Goal: Task Accomplishment & Management: Manage account settings

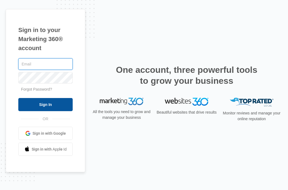
type input "[EMAIL_ADDRESS][DOMAIN_NAME]"
click at [57, 103] on input "Sign In" at bounding box center [45, 104] width 54 height 13
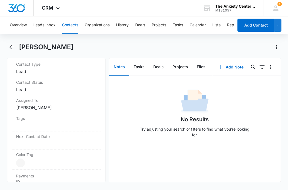
scroll to position [243, 0]
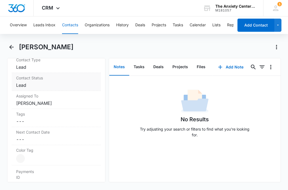
click at [45, 85] on dd "Cancel Save Changes Lead" at bounding box center [56, 85] width 80 height 7
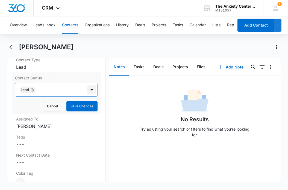
click at [93, 89] on div at bounding box center [92, 89] width 9 height 9
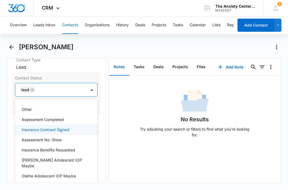
scroll to position [86, 0]
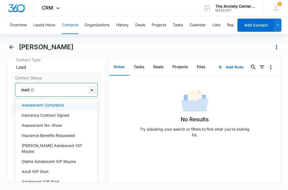
click at [92, 90] on div at bounding box center [92, 89] width 9 height 9
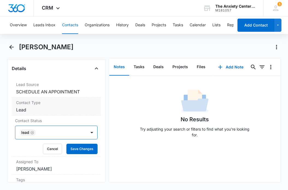
scroll to position [200, 0]
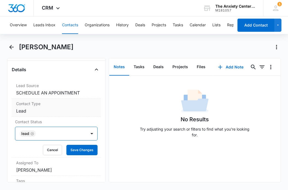
click at [54, 109] on dd "Cancel Save Changes Lead" at bounding box center [56, 111] width 80 height 7
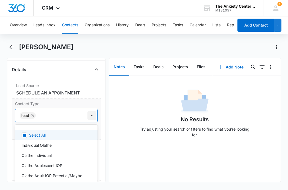
click at [93, 115] on div at bounding box center [92, 115] width 9 height 9
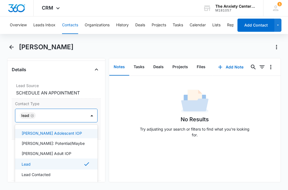
scroll to position [63, 0]
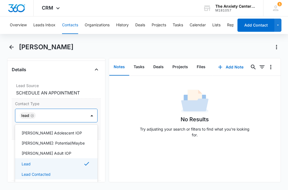
click at [51, 177] on div "Lead Contacted" at bounding box center [56, 174] width 83 height 10
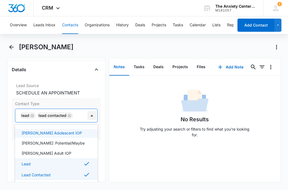
click at [93, 114] on div at bounding box center [92, 115] width 9 height 9
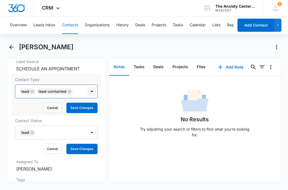
scroll to position [241, 0]
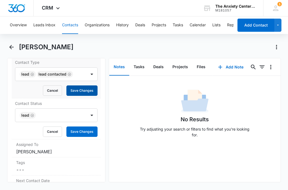
click at [83, 88] on button "Save Changes" at bounding box center [81, 90] width 31 height 10
click at [52, 133] on button "Cancel" at bounding box center [52, 131] width 19 height 10
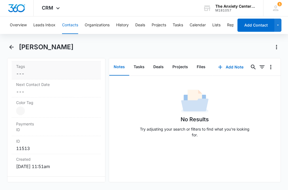
scroll to position [292, 0]
click at [40, 113] on dd "Current Color: Cancel Save Changes" at bounding box center [56, 109] width 80 height 9
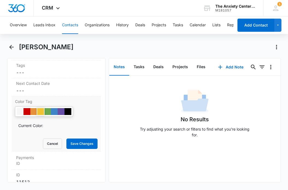
click at [42, 111] on div at bounding box center [40, 111] width 7 height 7
click at [90, 144] on button "Save Changes" at bounding box center [81, 143] width 31 height 10
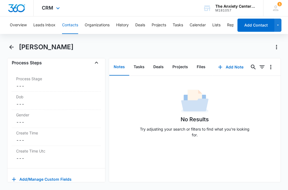
scroll to position [1354, 0]
